Goal: Task Accomplishment & Management: Use online tool/utility

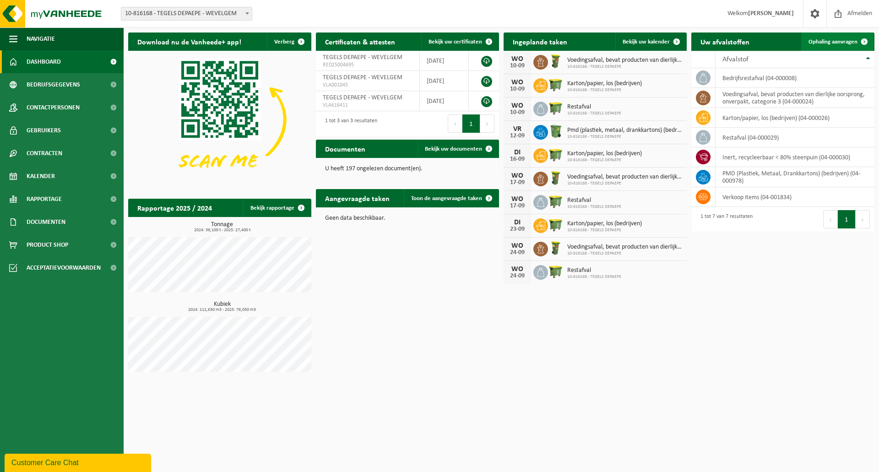
click at [818, 42] on span "Ophaling aanvragen" at bounding box center [832, 42] width 49 height 6
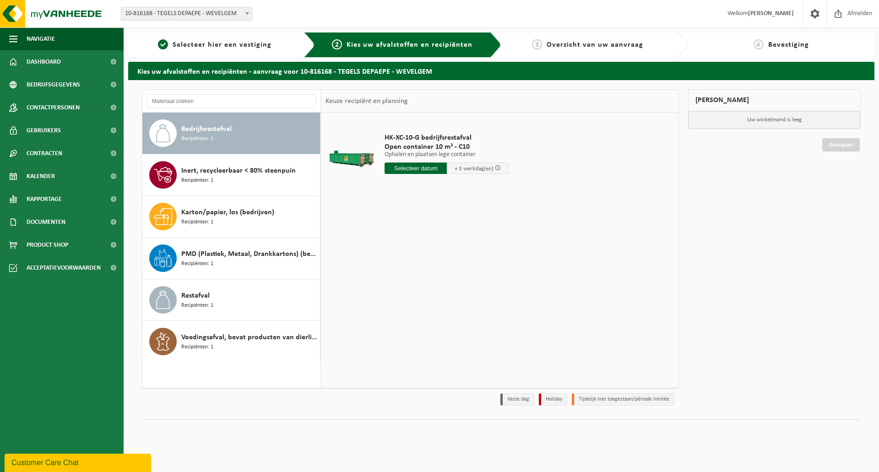
click at [180, 132] on div "Bedrijfsrestafval Recipiënten: 1" at bounding box center [231, 133] width 178 height 41
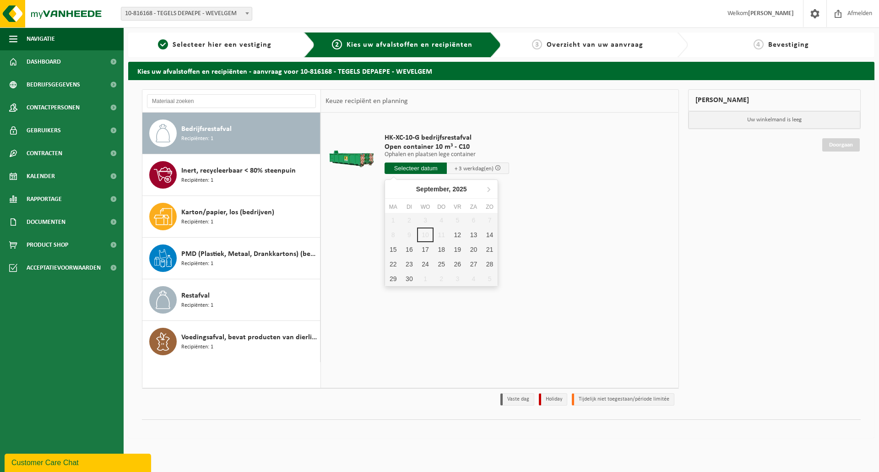
click at [418, 167] on input "text" at bounding box center [416, 168] width 62 height 11
click at [456, 232] on div "12" at bounding box center [458, 235] width 16 height 15
type input "Van [DATE]"
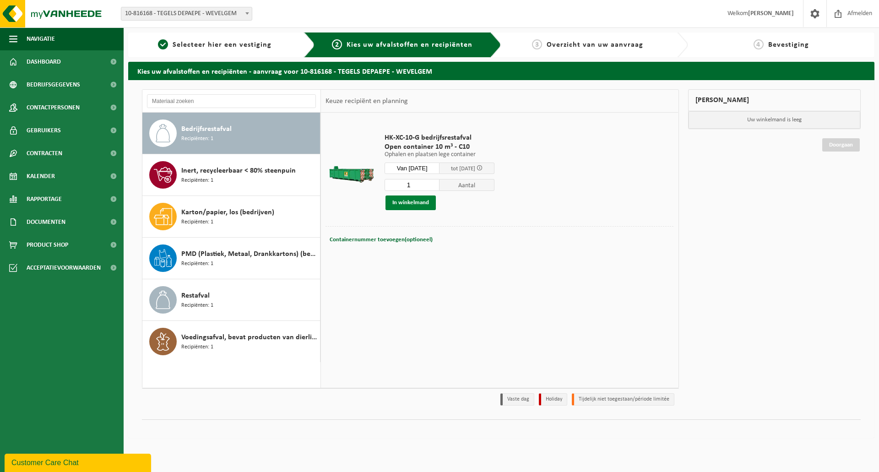
click at [406, 204] on button "In winkelmand" at bounding box center [410, 202] width 50 height 15
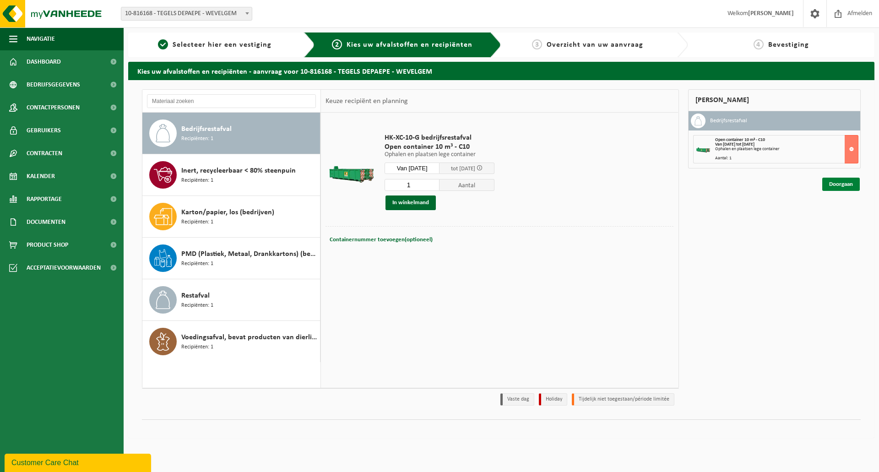
click at [841, 185] on link "Doorgaan" at bounding box center [841, 184] width 38 height 13
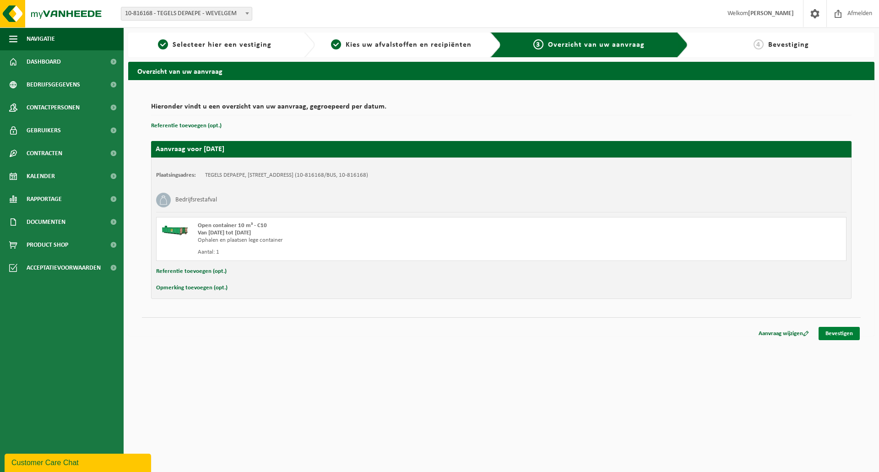
click at [832, 332] on link "Bevestigen" at bounding box center [838, 333] width 41 height 13
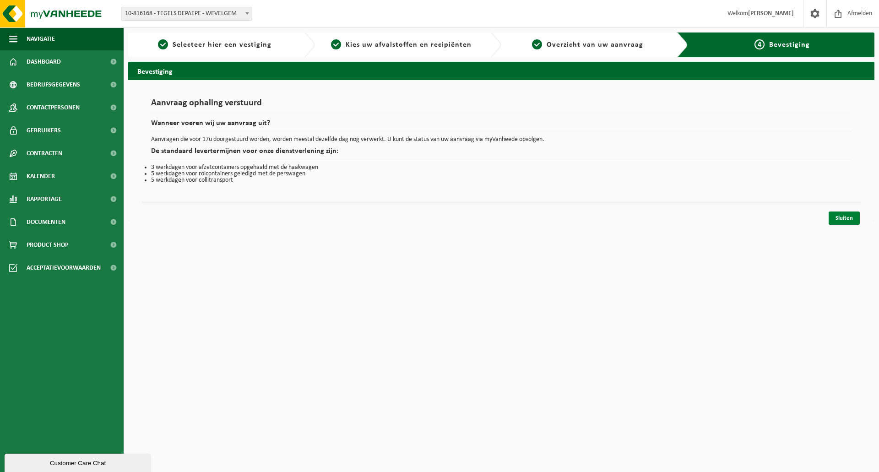
click at [835, 217] on link "Sluiten" at bounding box center [844, 217] width 31 height 13
